Goal: Information Seeking & Learning: Learn about a topic

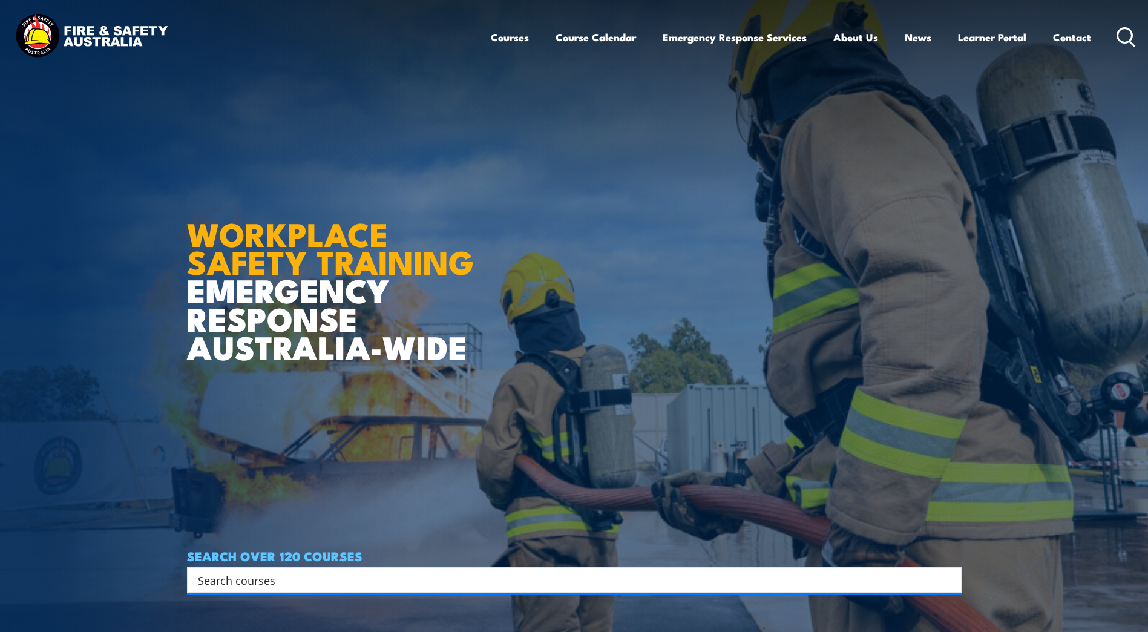
click at [1126, 31] on icon at bounding box center [1125, 37] width 19 height 20
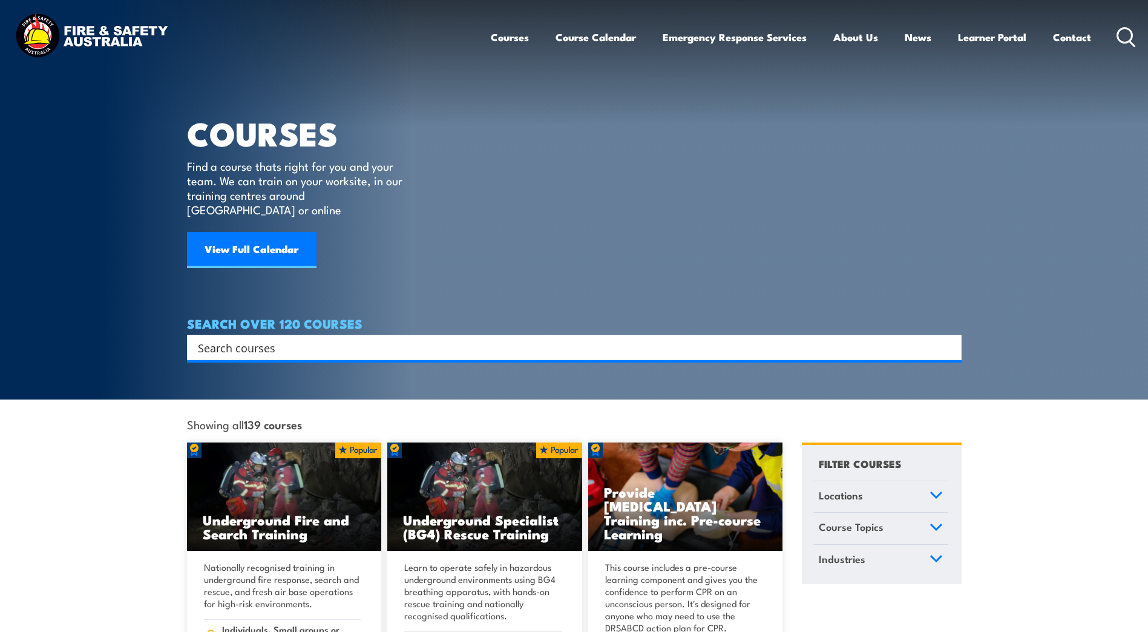
click at [222, 338] on input "Search input" at bounding box center [566, 347] width 737 height 18
type input "fire safety"
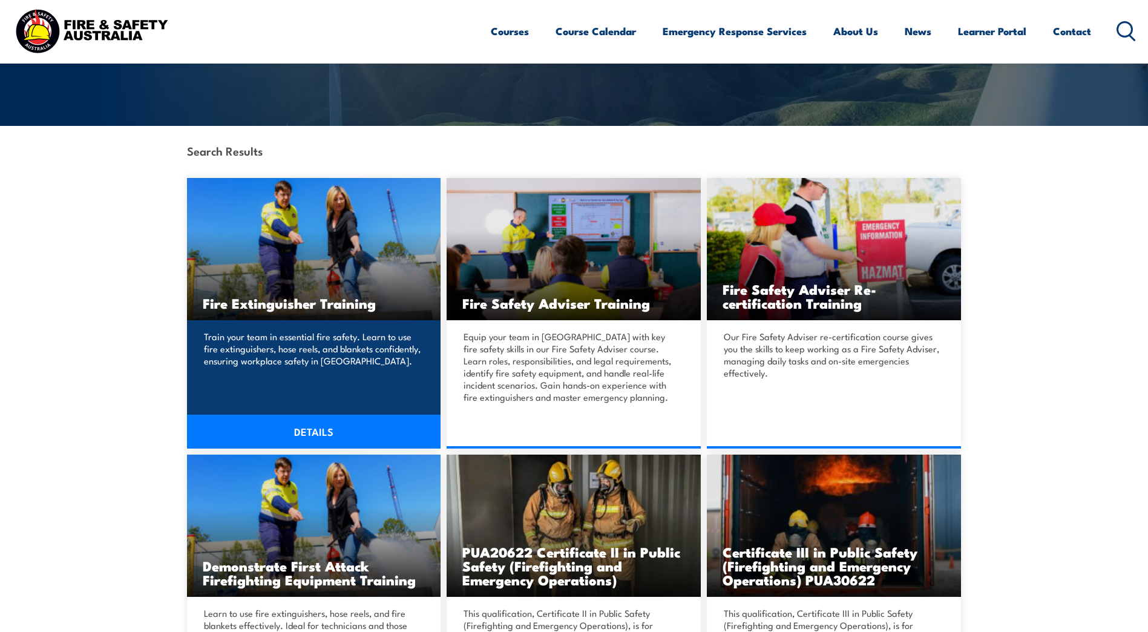
scroll to position [242, 0]
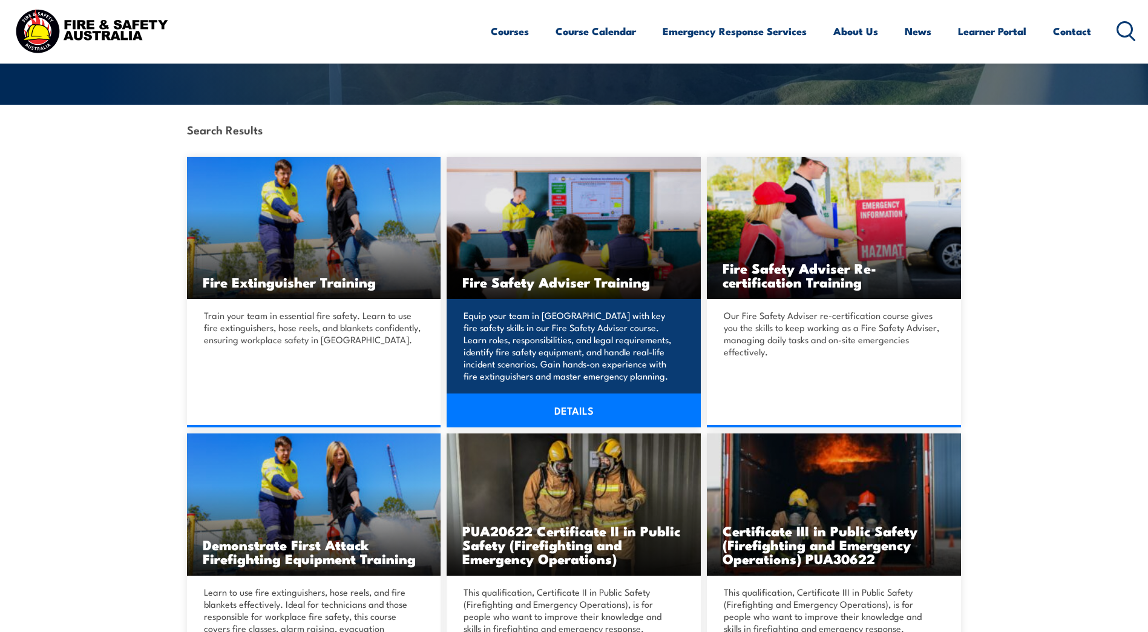
click at [567, 410] on link "DETAILS" at bounding box center [573, 410] width 254 height 34
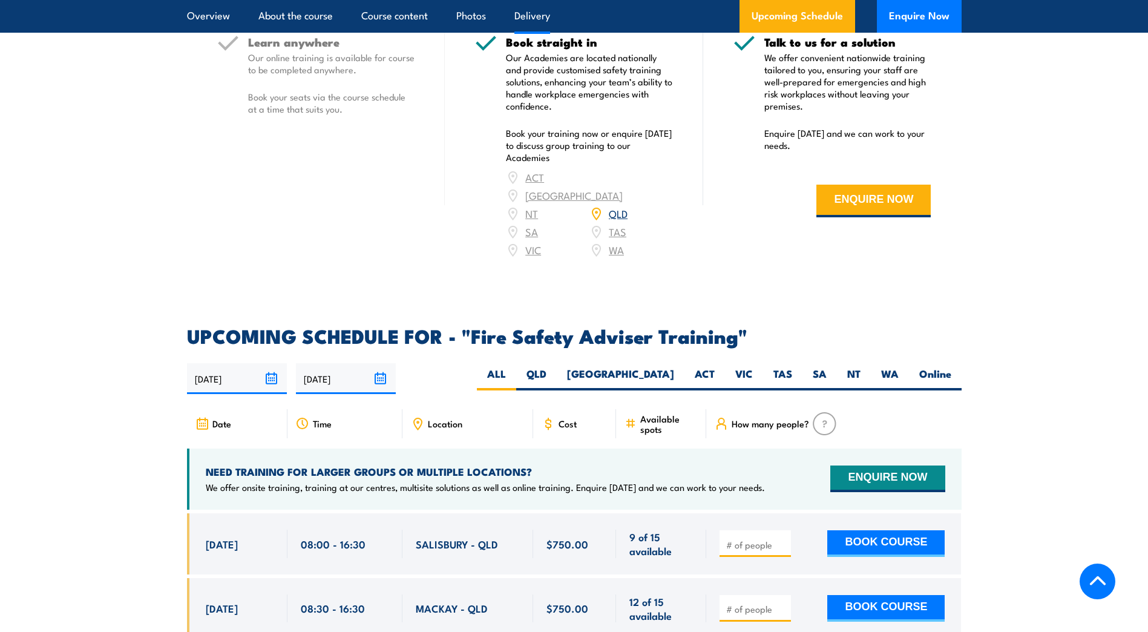
scroll to position [1754, 0]
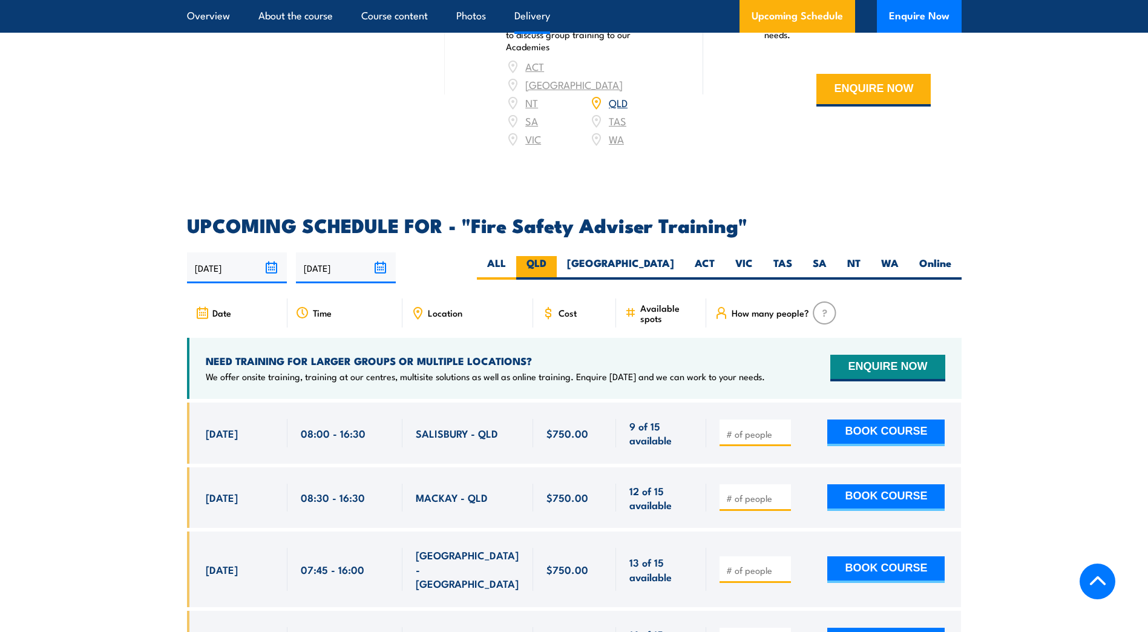
click at [557, 278] on label "QLD" at bounding box center [536, 268] width 41 height 24
click at [554, 264] on input "QLD" at bounding box center [550, 260] width 8 height 8
radio input "true"
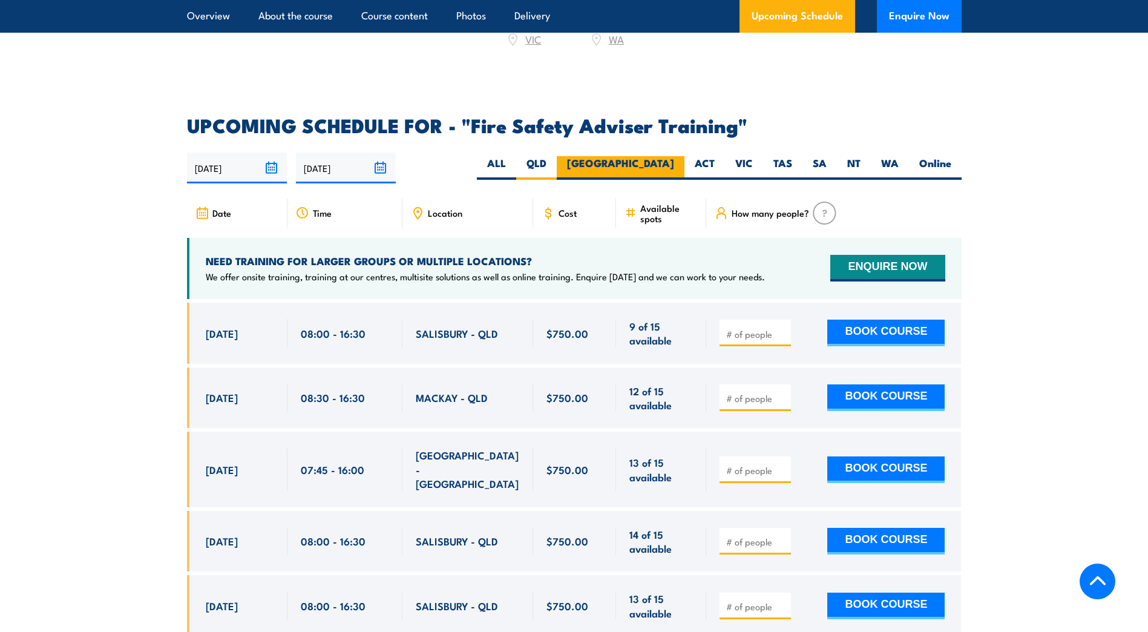
scroll to position [1858, 0]
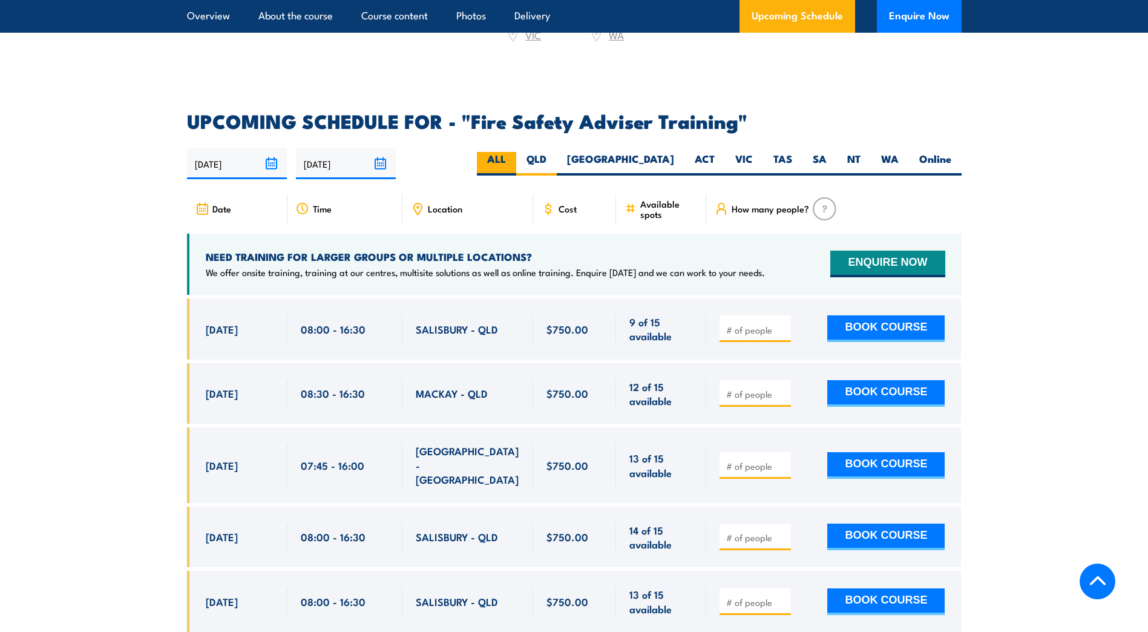
click at [516, 160] on label "ALL" at bounding box center [496, 164] width 39 height 24
click at [514, 160] on input "ALL" at bounding box center [510, 156] width 8 height 8
radio input "true"
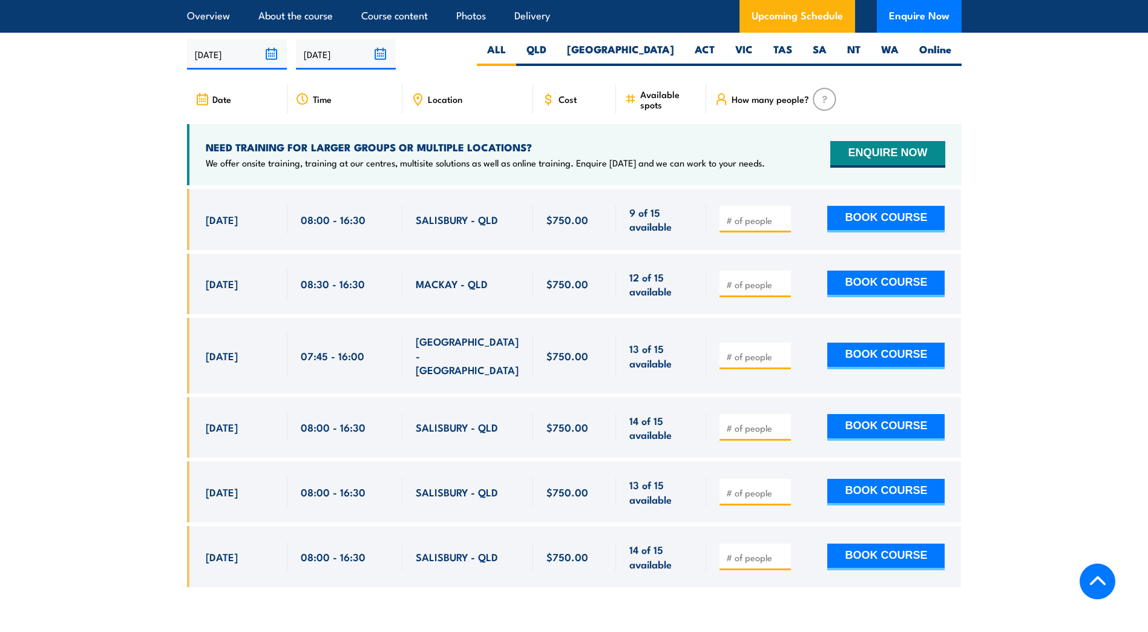
scroll to position [1936, 0]
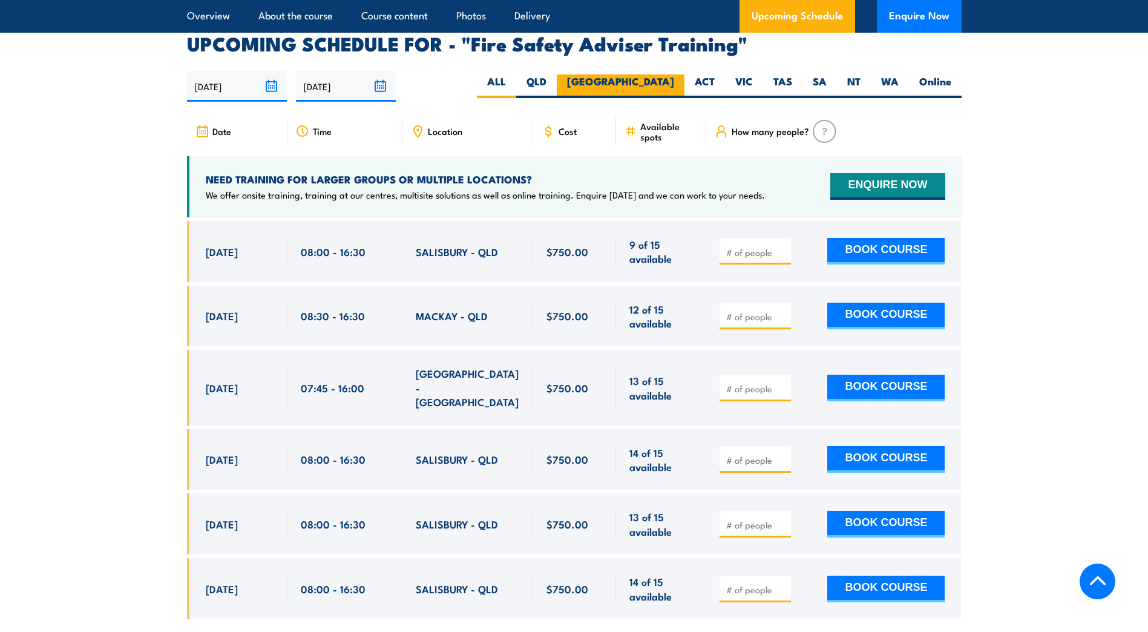
click at [660, 88] on label "NSW" at bounding box center [621, 86] width 128 height 24
click at [674, 82] on input "NSW" at bounding box center [678, 78] width 8 height 8
radio input "true"
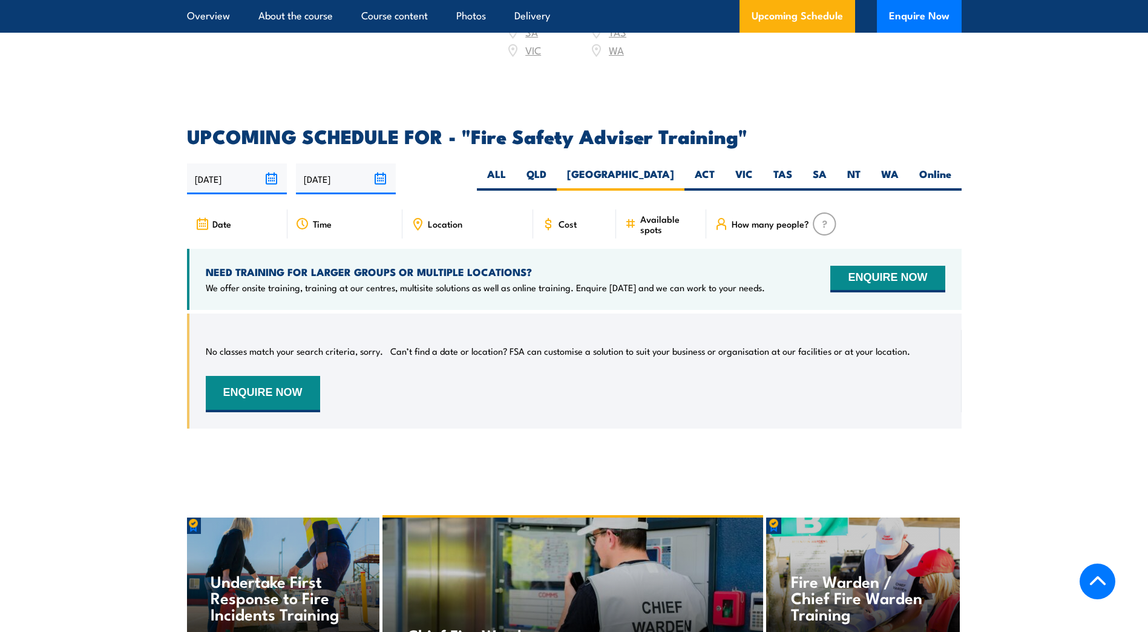
scroll to position [1858, 0]
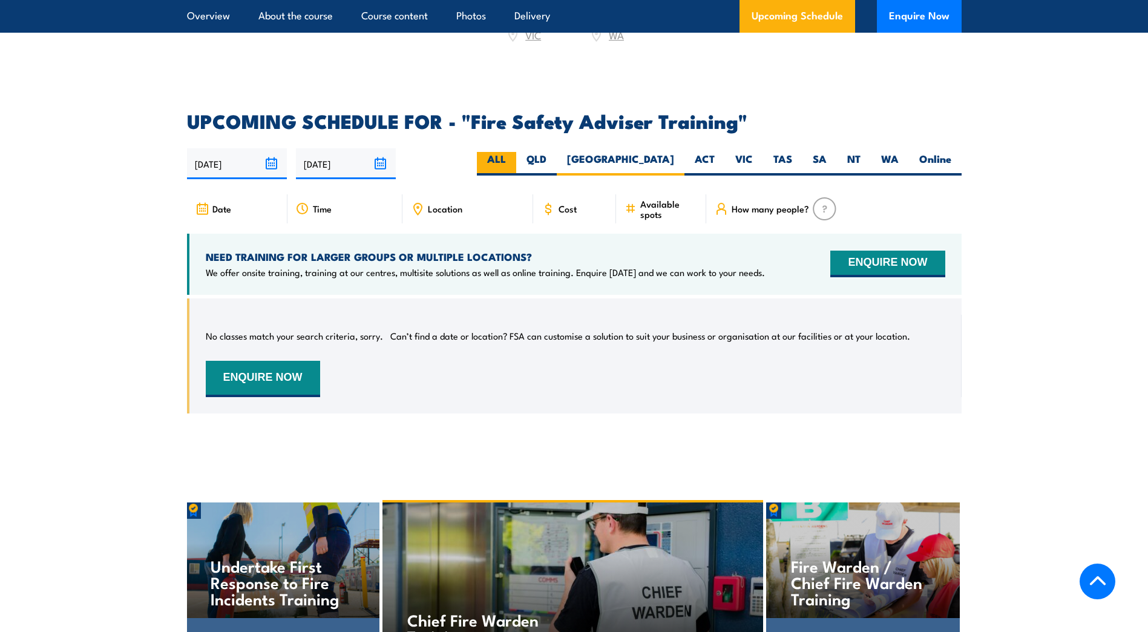
click at [516, 170] on label "ALL" at bounding box center [496, 164] width 39 height 24
click at [514, 160] on input "ALL" at bounding box center [510, 156] width 8 height 8
radio input "true"
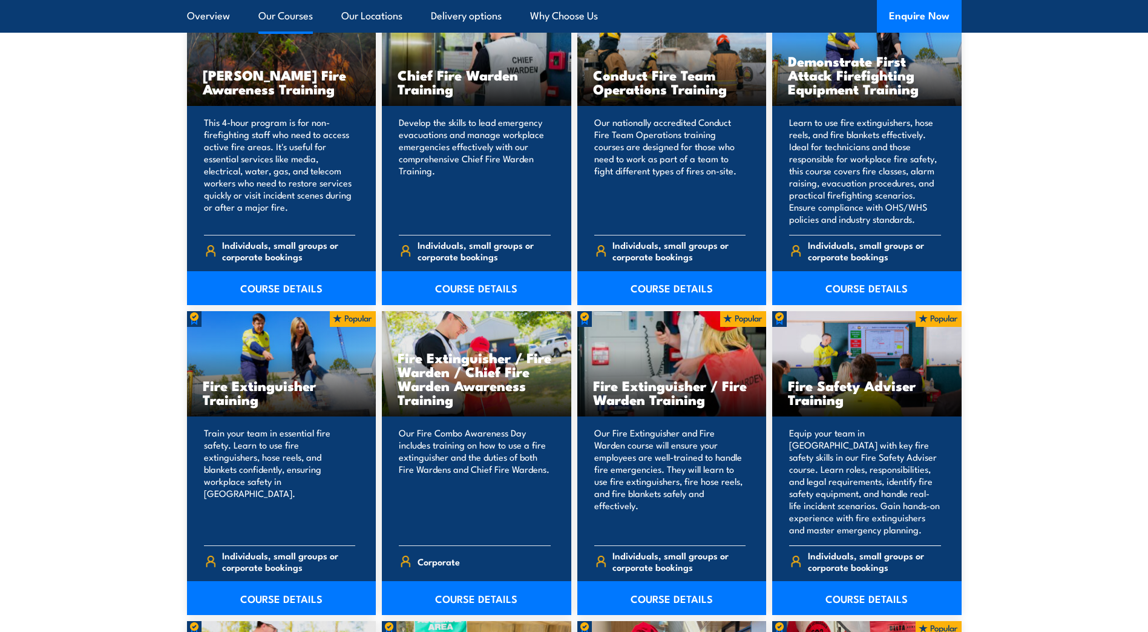
scroll to position [1149, 0]
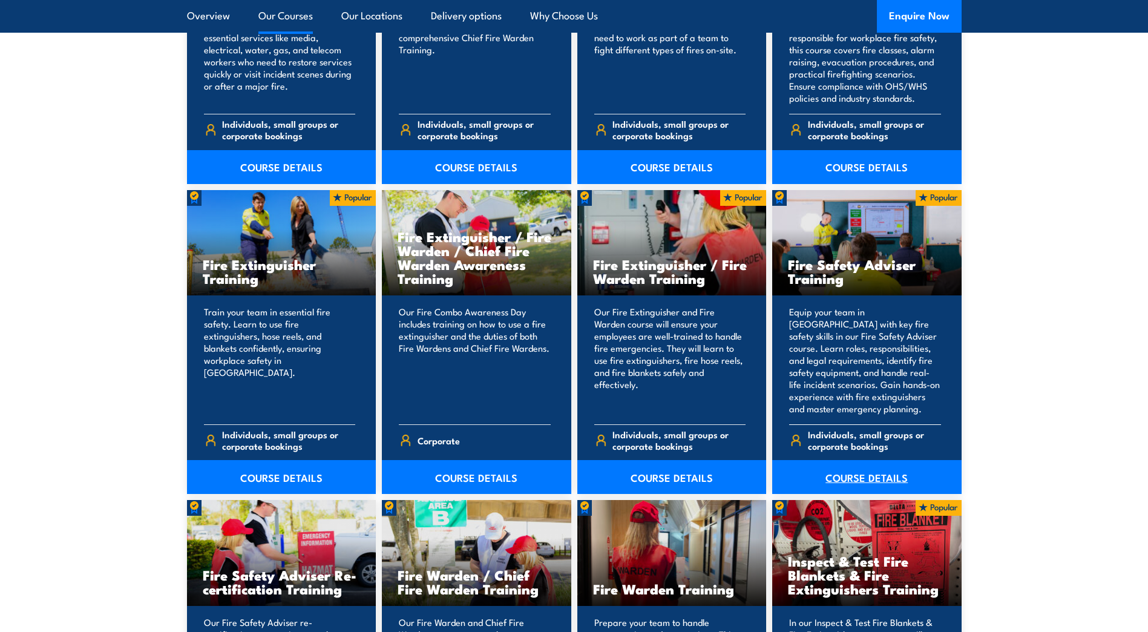
click at [847, 477] on link "COURSE DETAILS" at bounding box center [866, 477] width 189 height 34
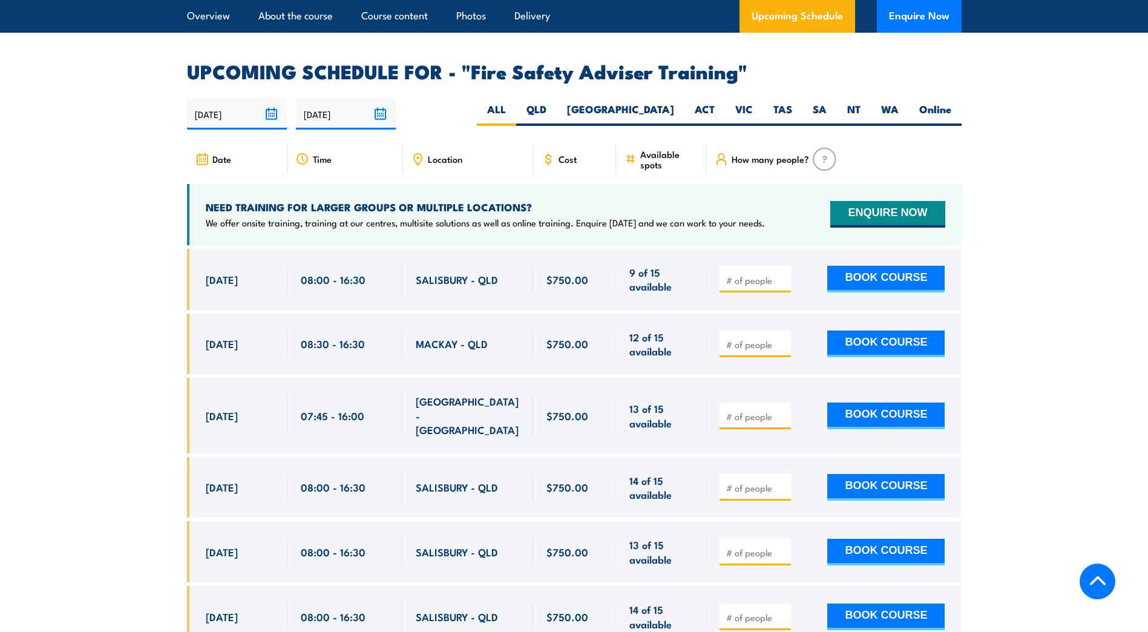
scroll to position [1936, 0]
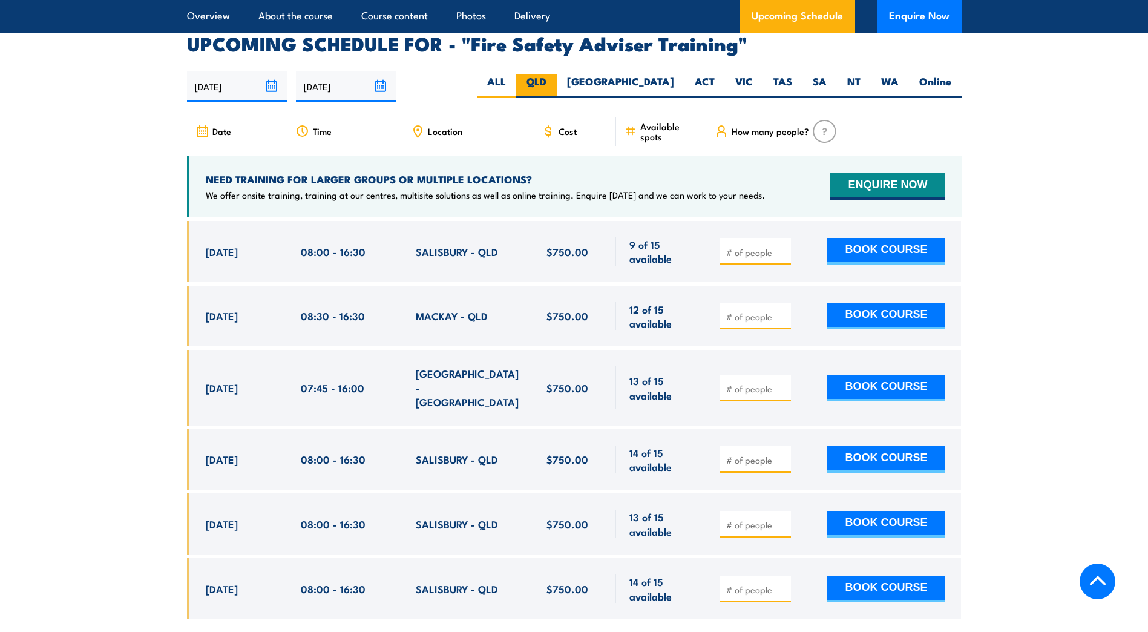
click at [557, 93] on label "QLD" at bounding box center [536, 86] width 41 height 24
click at [554, 82] on input "QLD" at bounding box center [550, 78] width 8 height 8
radio input "true"
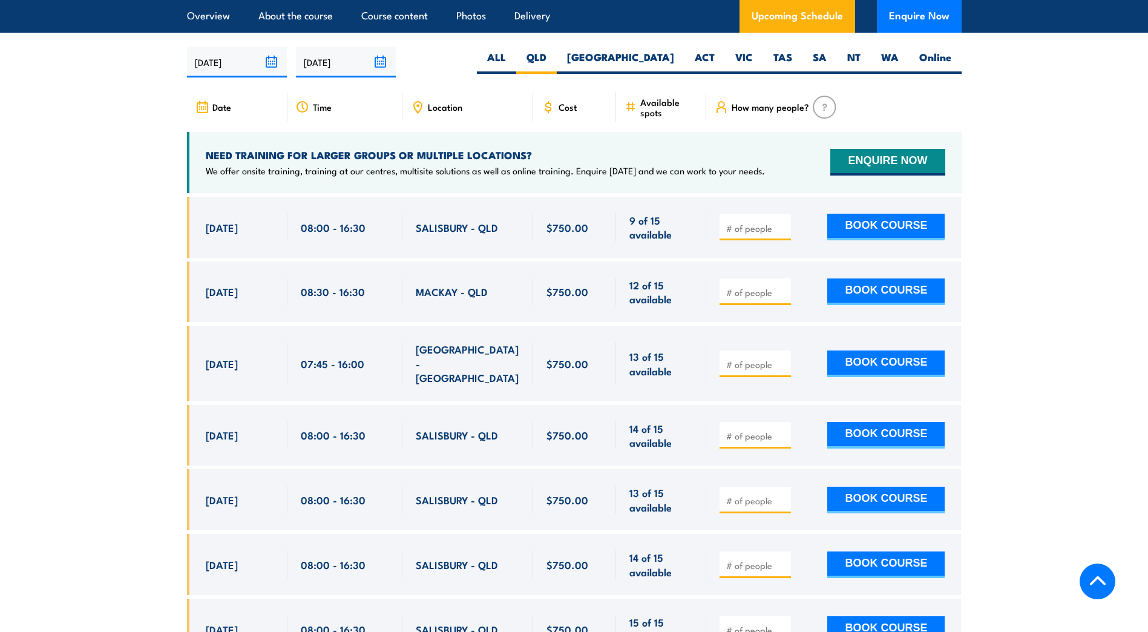
scroll to position [1979, 0]
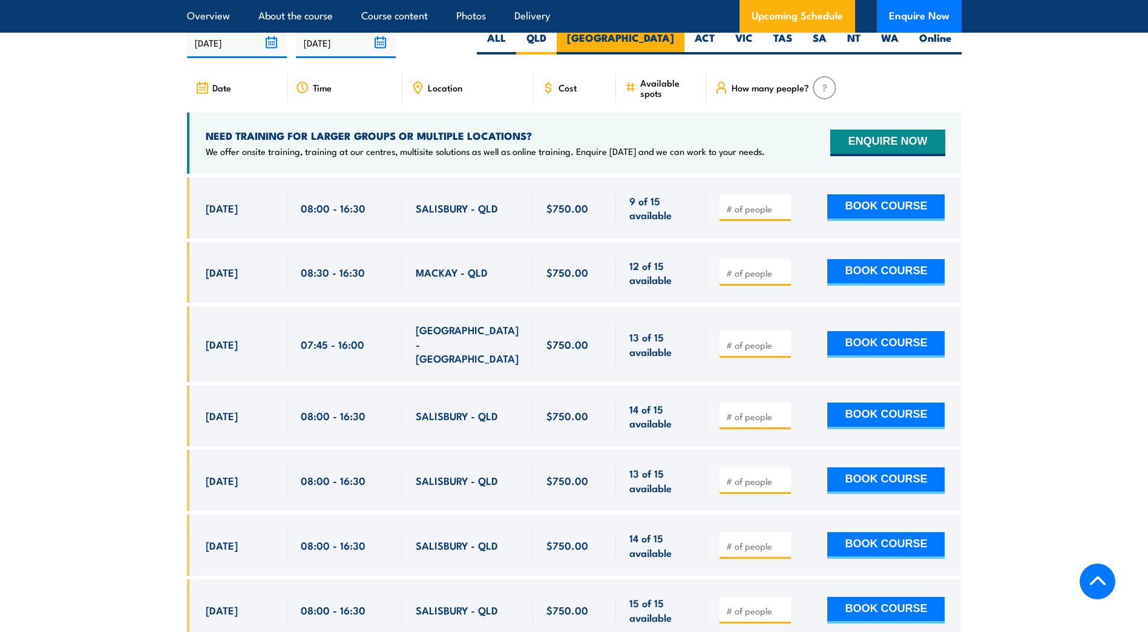
click at [662, 48] on label "[GEOGRAPHIC_DATA]" at bounding box center [621, 43] width 128 height 24
click at [674, 39] on input "[GEOGRAPHIC_DATA]" at bounding box center [678, 35] width 8 height 8
radio input "true"
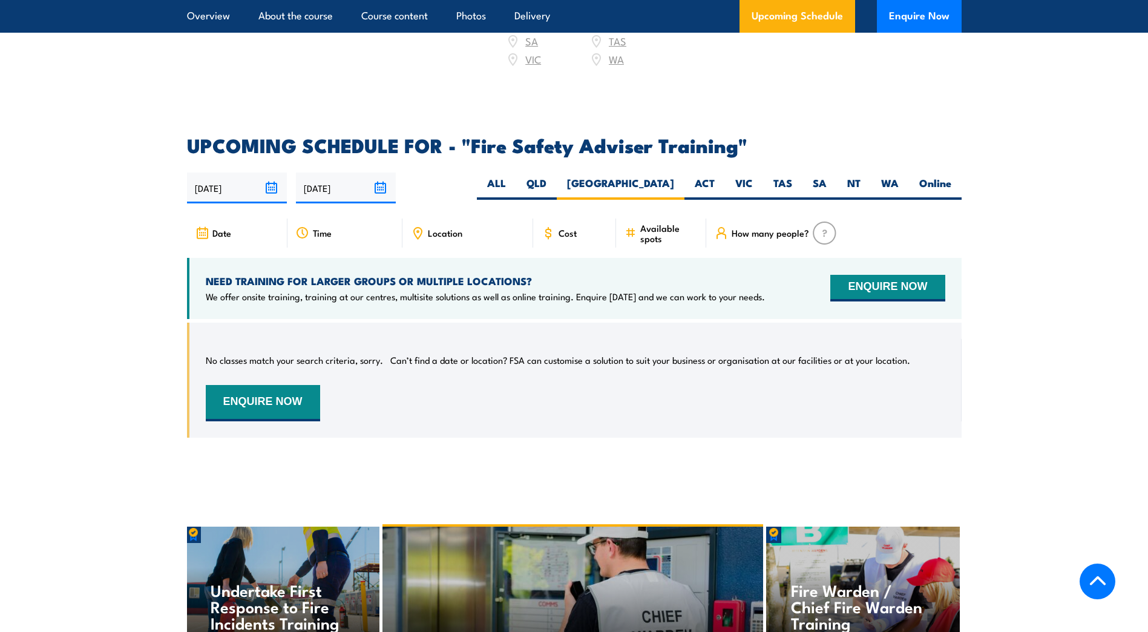
scroll to position [1979, 0]
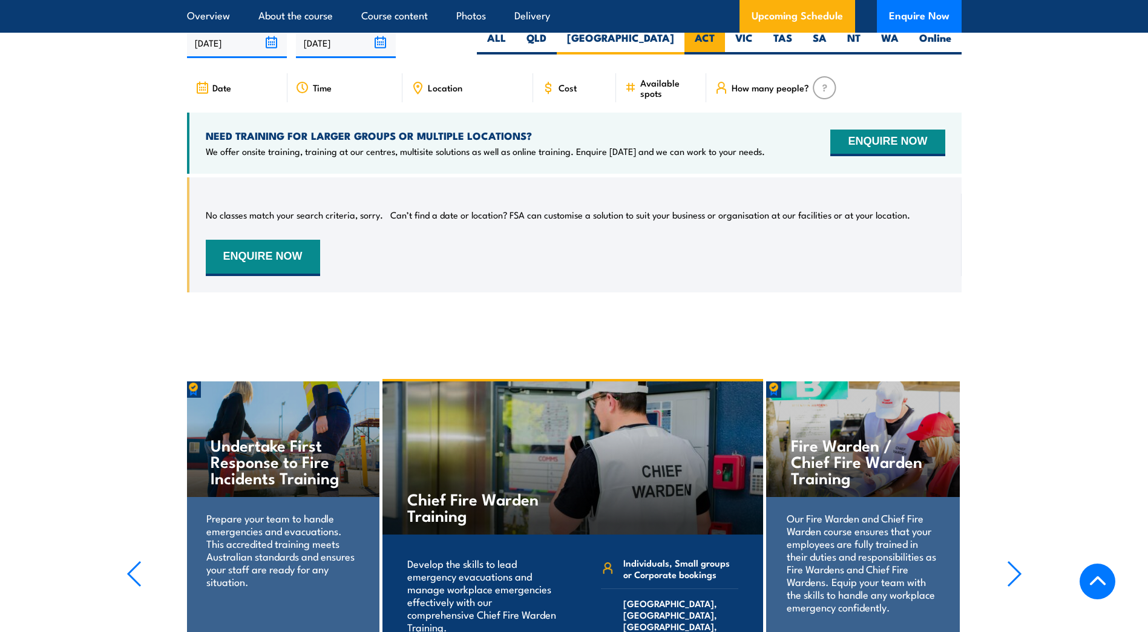
click at [703, 49] on label "ACT" at bounding box center [704, 43] width 41 height 24
click at [714, 39] on input "ACT" at bounding box center [718, 35] width 8 height 8
radio input "true"
